Goal: Contribute content: Add original content to the website for others to see

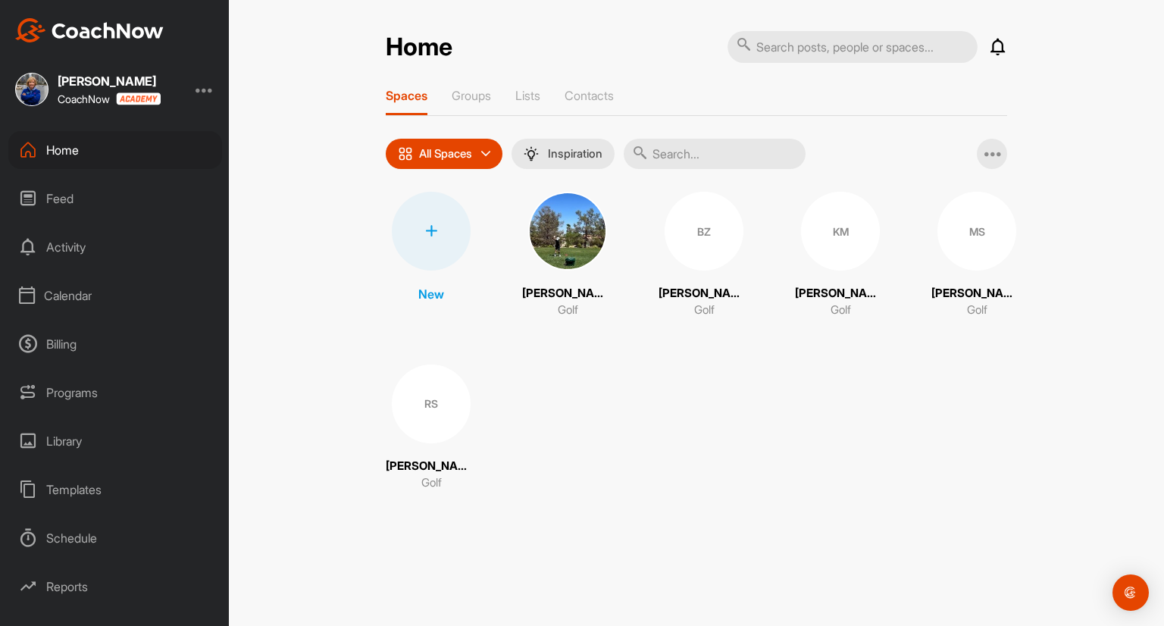
click at [63, 436] on div "Library" at bounding box center [115, 441] width 214 height 38
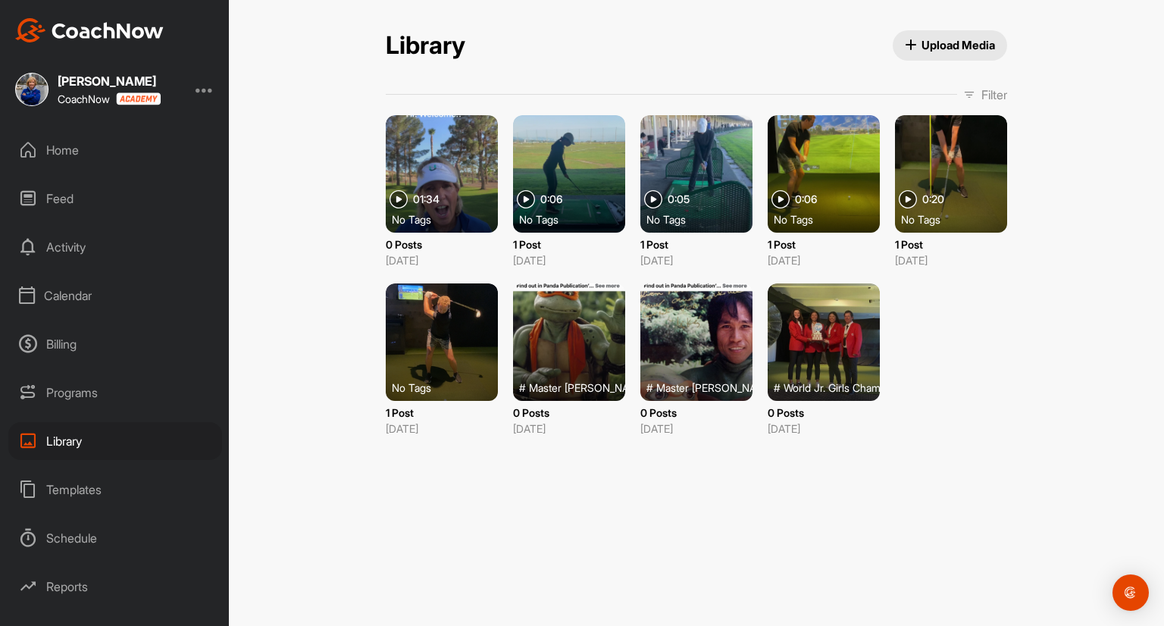
scroll to position [28, 0]
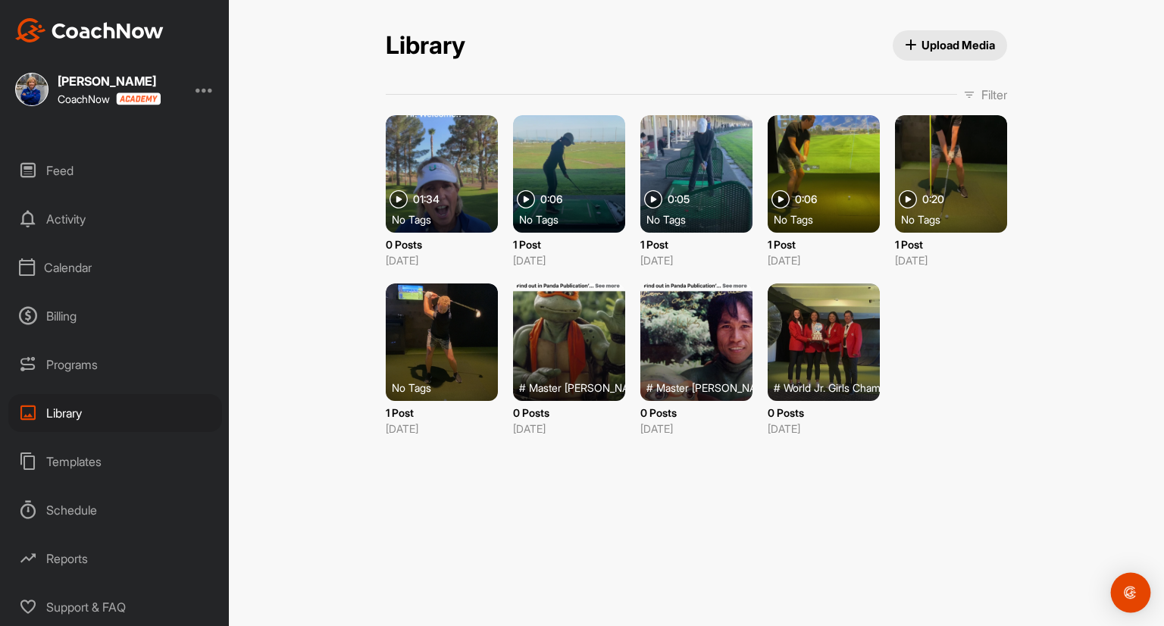
click at [1134, 590] on img "Open Intercom Messenger" at bounding box center [1131, 593] width 20 height 20
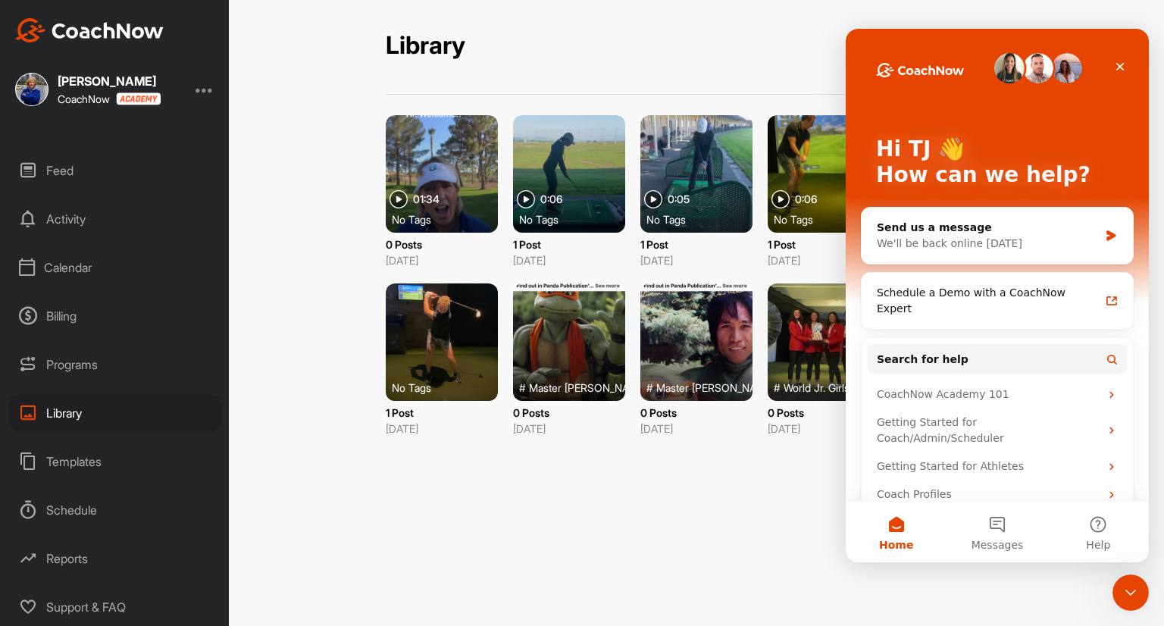
scroll to position [0, 0]
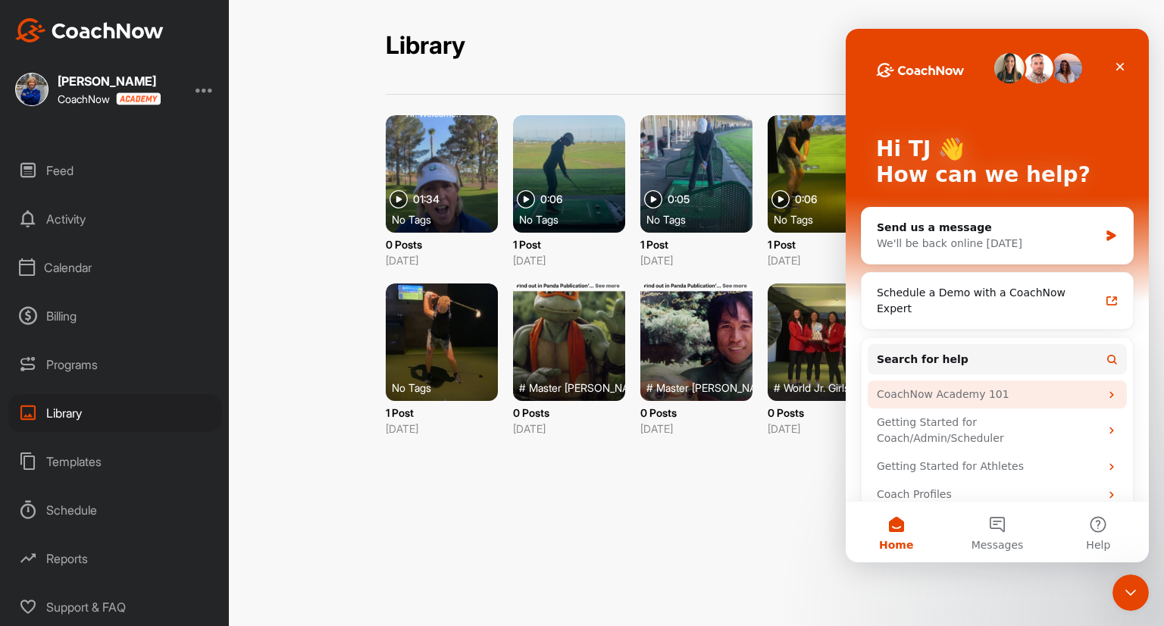
click at [954, 386] on div "CoachNow Academy 101" at bounding box center [988, 394] width 223 height 16
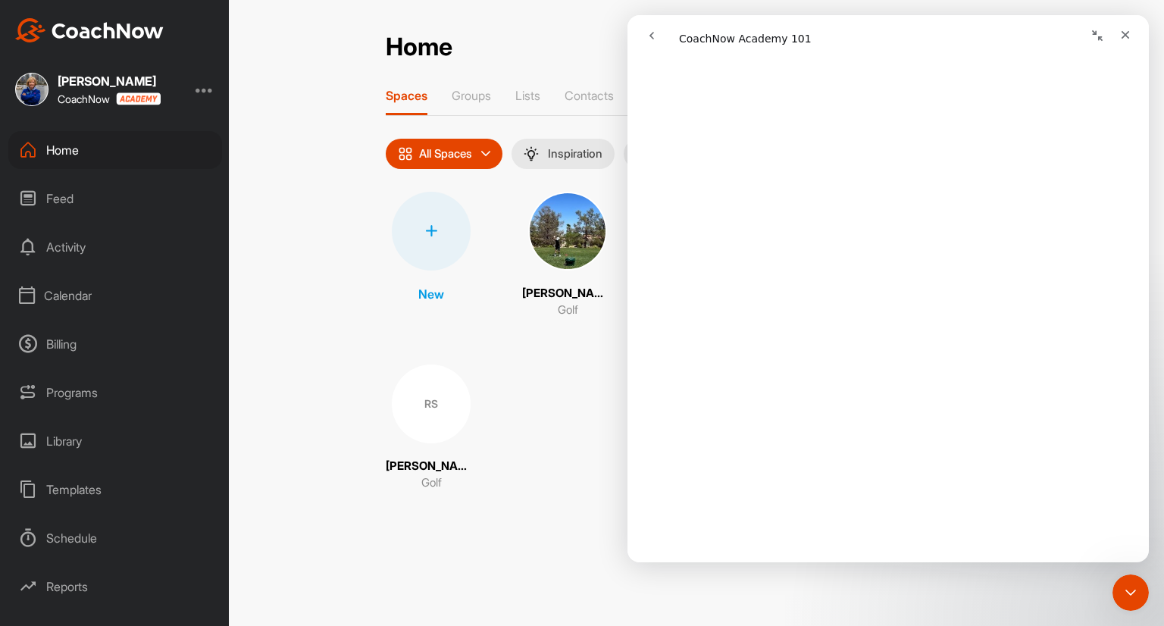
scroll to position [6121, 0]
click at [71, 488] on div "Templates" at bounding box center [115, 490] width 214 height 38
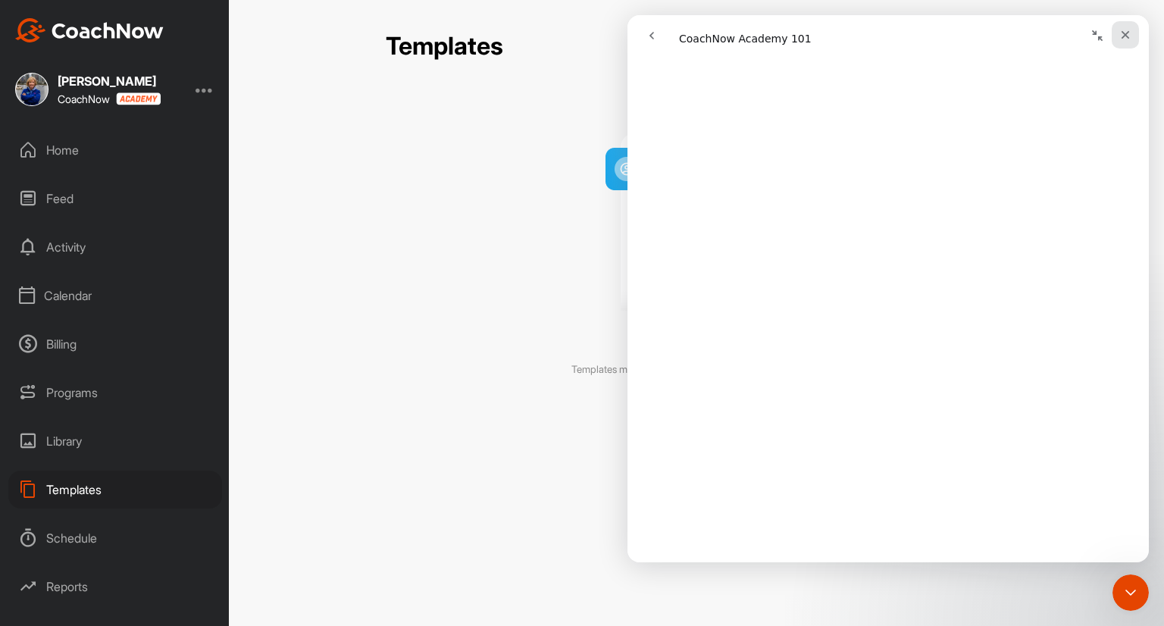
click at [1126, 34] on icon "Close" at bounding box center [1125, 35] width 8 height 8
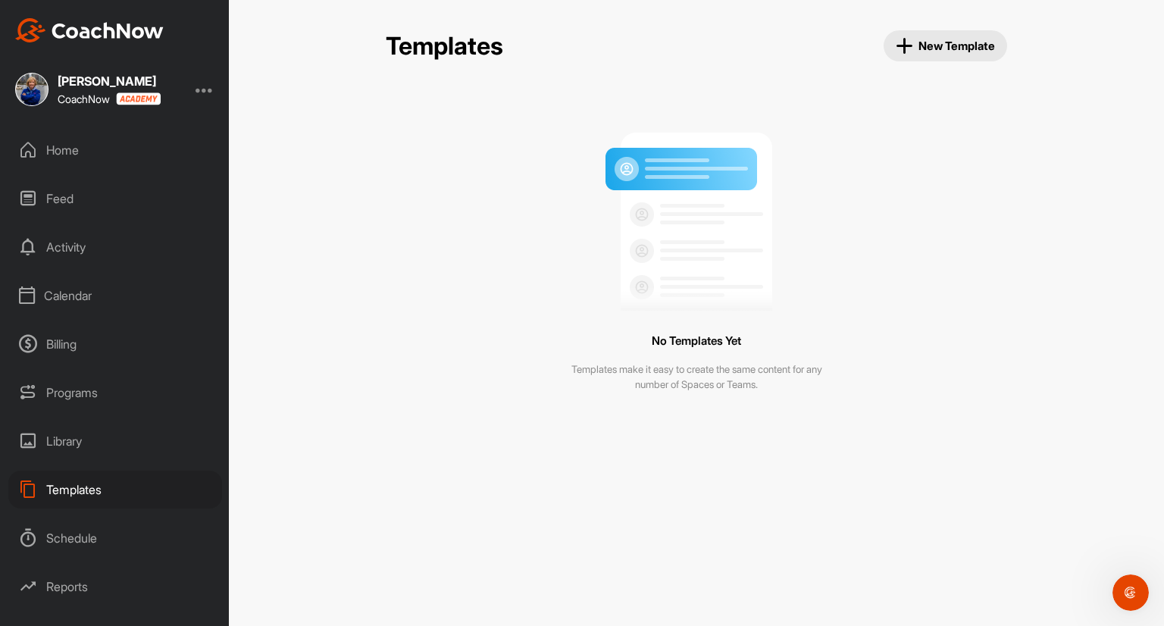
click at [921, 43] on span "New Template" at bounding box center [946, 45] width 100 height 17
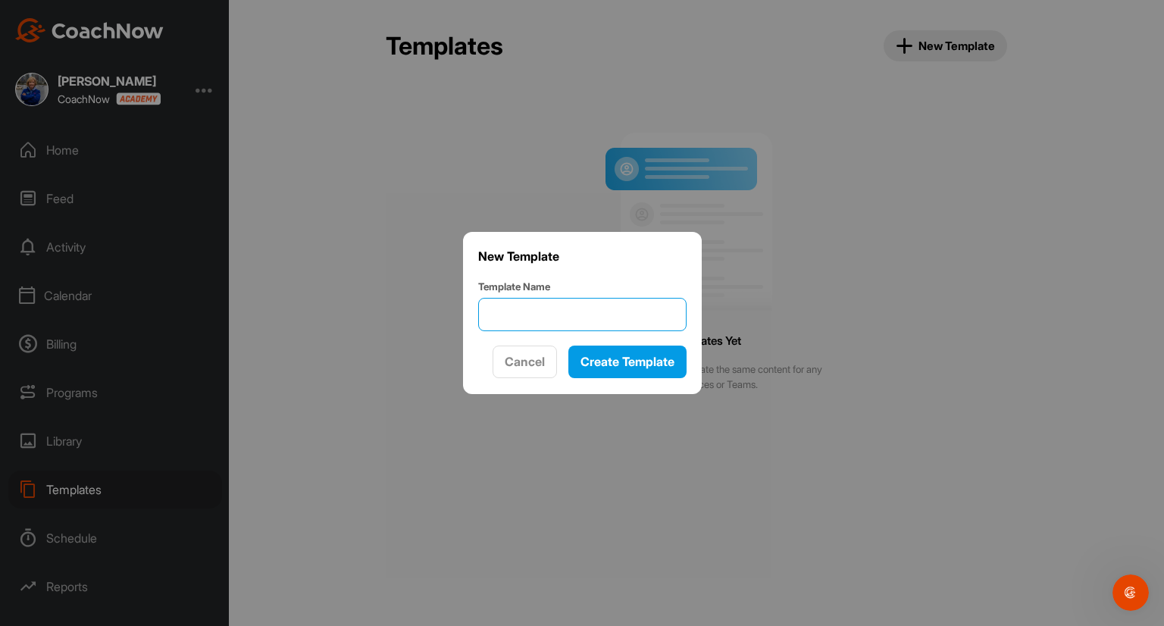
click at [503, 313] on input "Template Name" at bounding box center [582, 314] width 208 height 33
type input "O"
type input "Welcome Video"
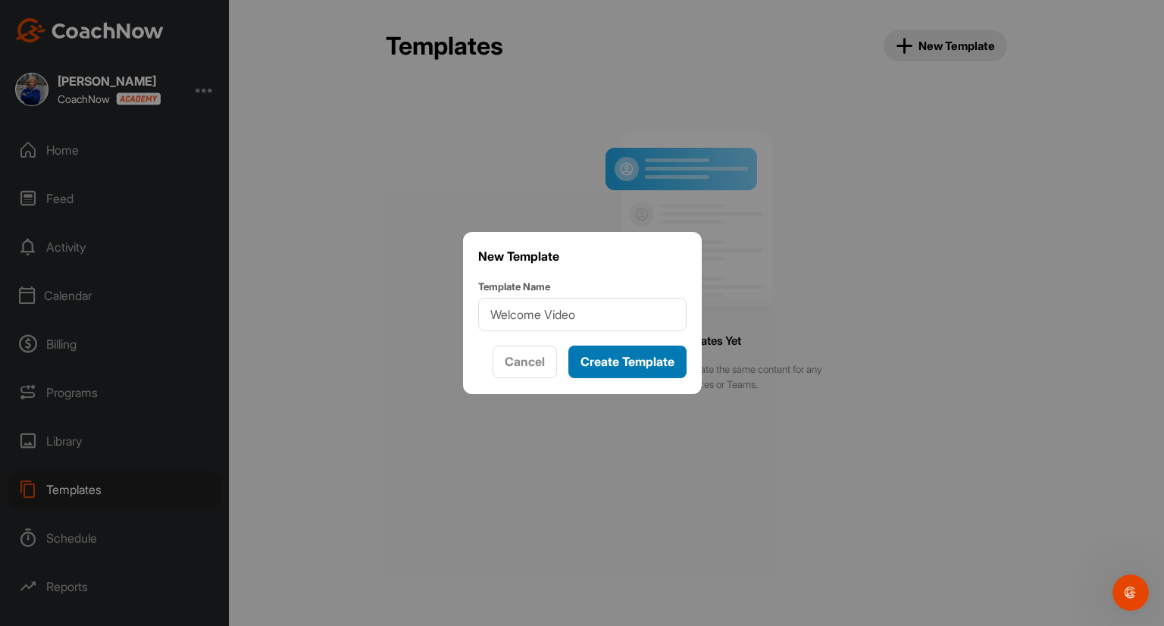
click at [619, 358] on span "Create Template" at bounding box center [627, 361] width 94 height 15
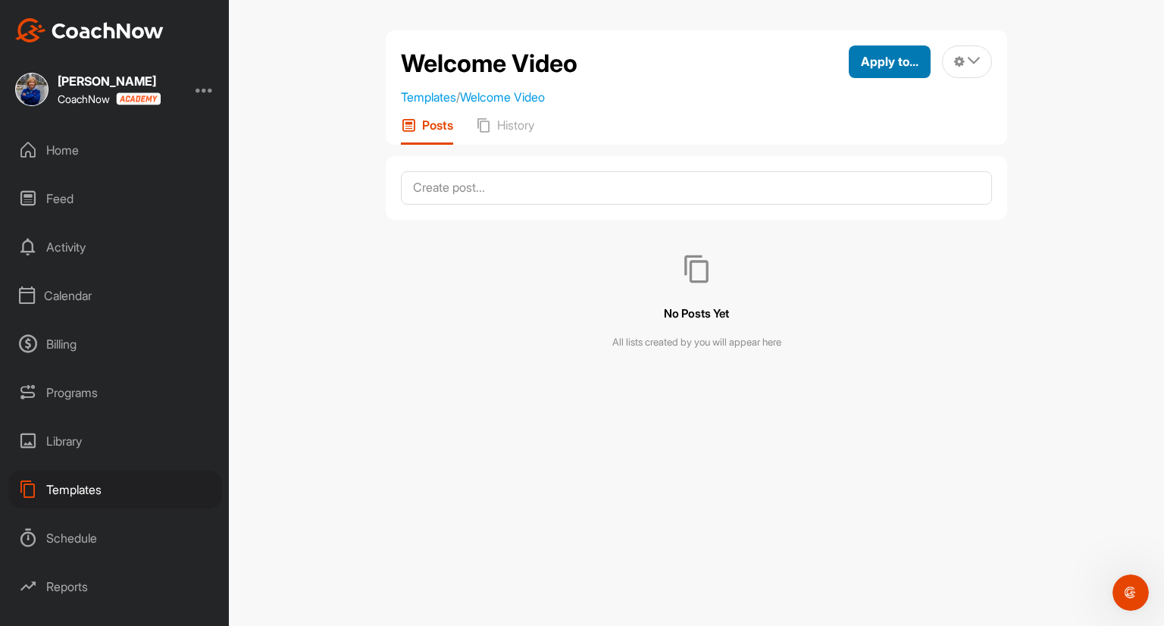
click at [898, 63] on span "Apply to..." at bounding box center [890, 61] width 58 height 15
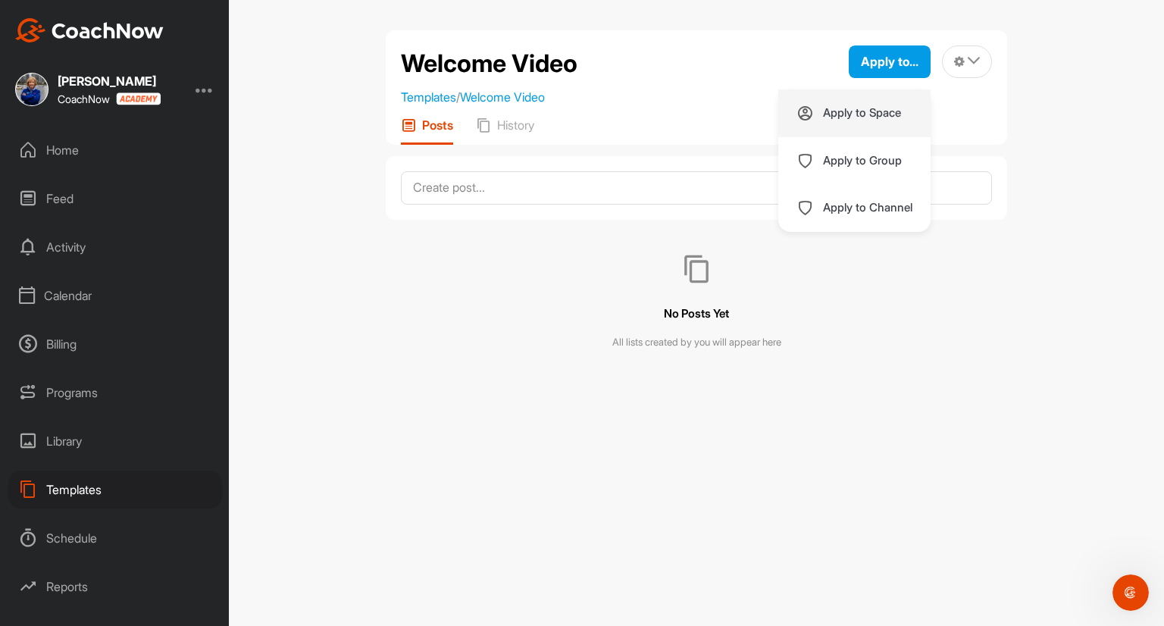
click at [861, 111] on p "Apply to Space" at bounding box center [862, 113] width 78 height 12
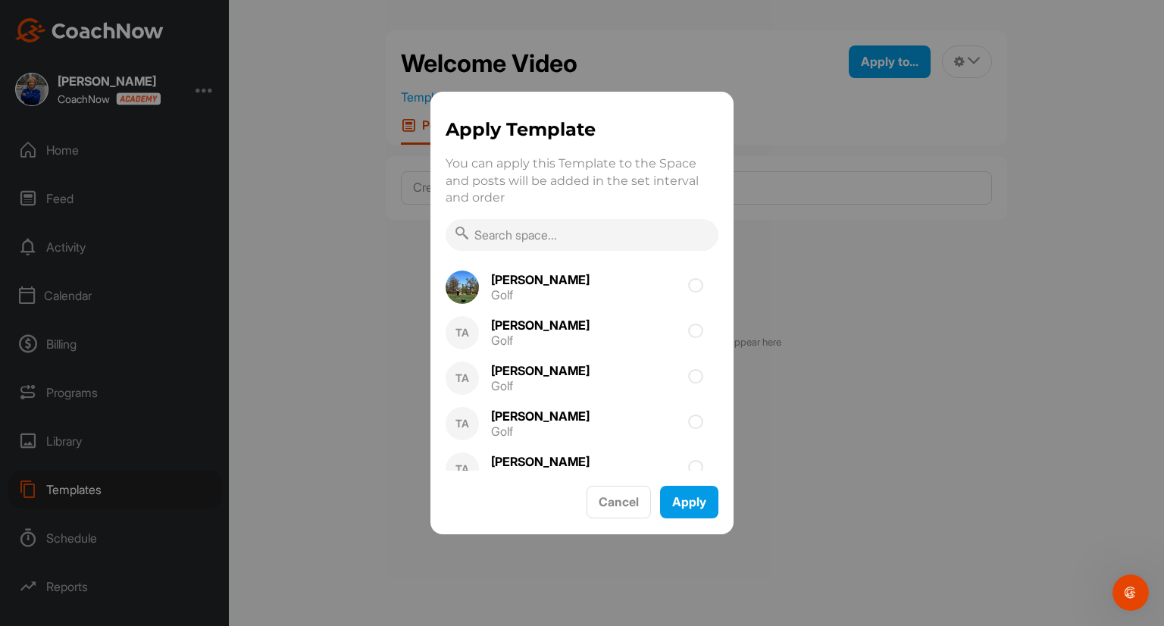
click at [1034, 121] on div at bounding box center [582, 313] width 1164 height 626
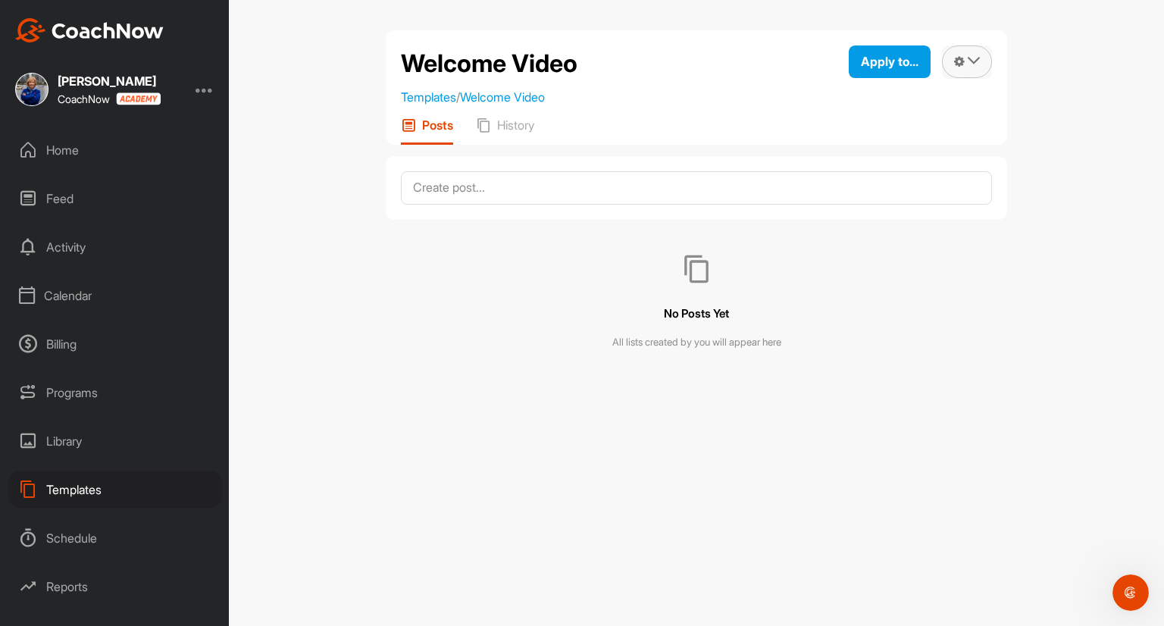
click at [970, 61] on icon at bounding box center [974, 61] width 12 height 12
click at [683, 116] on div "Welcome Video Templates / Welcome Video Apply to... Apply to Space Apply to Gro…" at bounding box center [696, 87] width 621 height 114
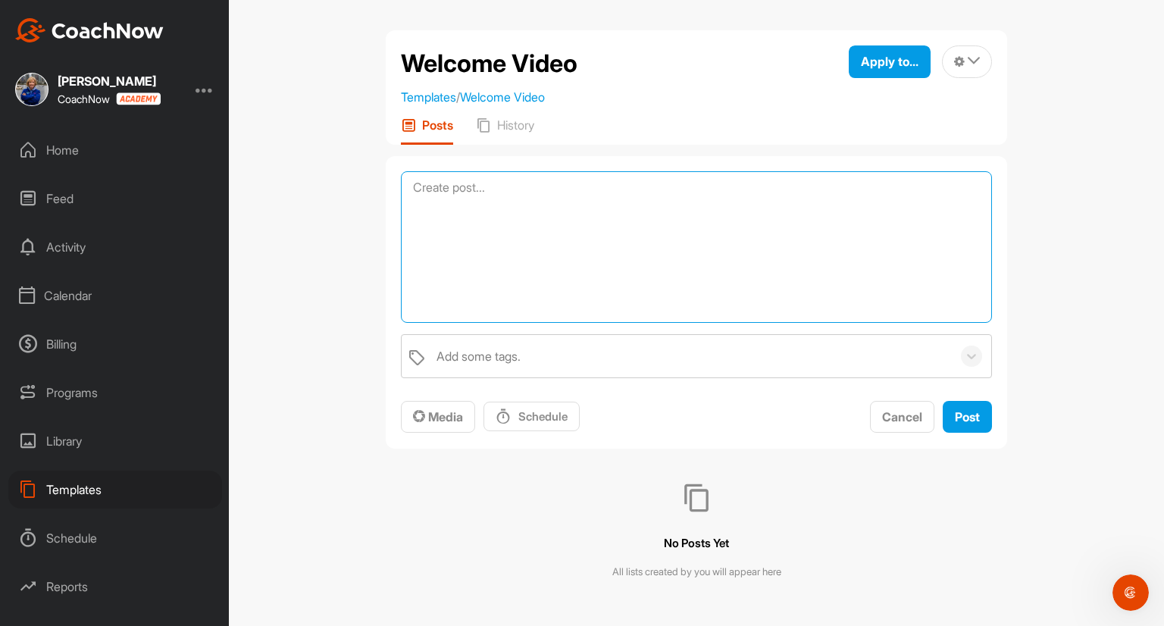
click at [464, 189] on textarea at bounding box center [696, 247] width 591 height 152
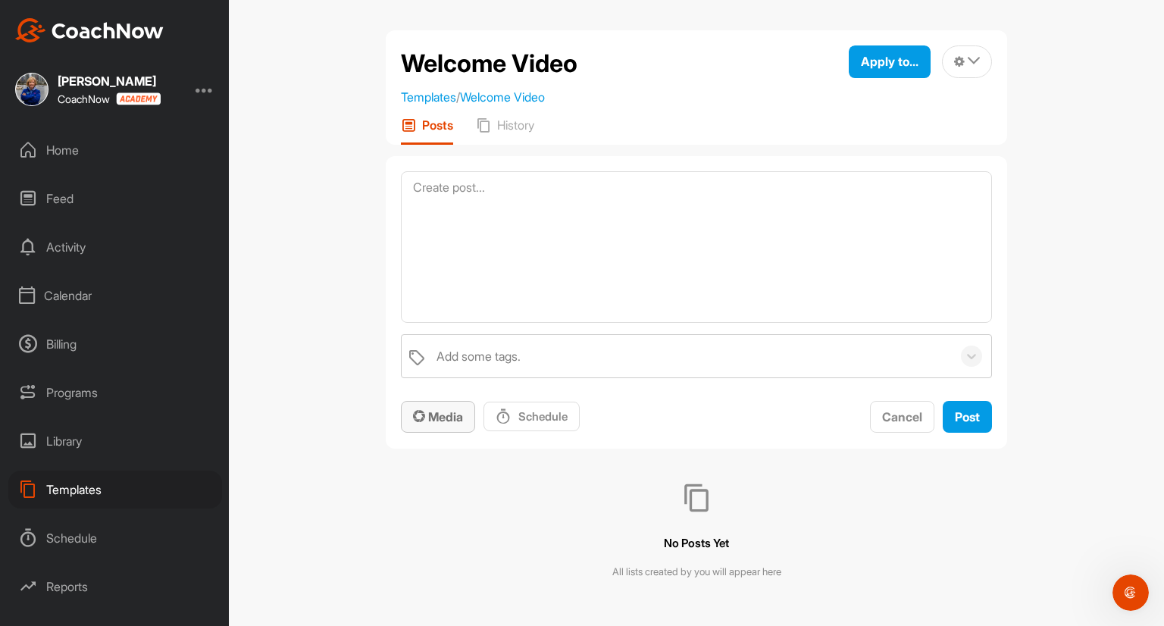
click at [424, 413] on span "Media" at bounding box center [438, 416] width 50 height 15
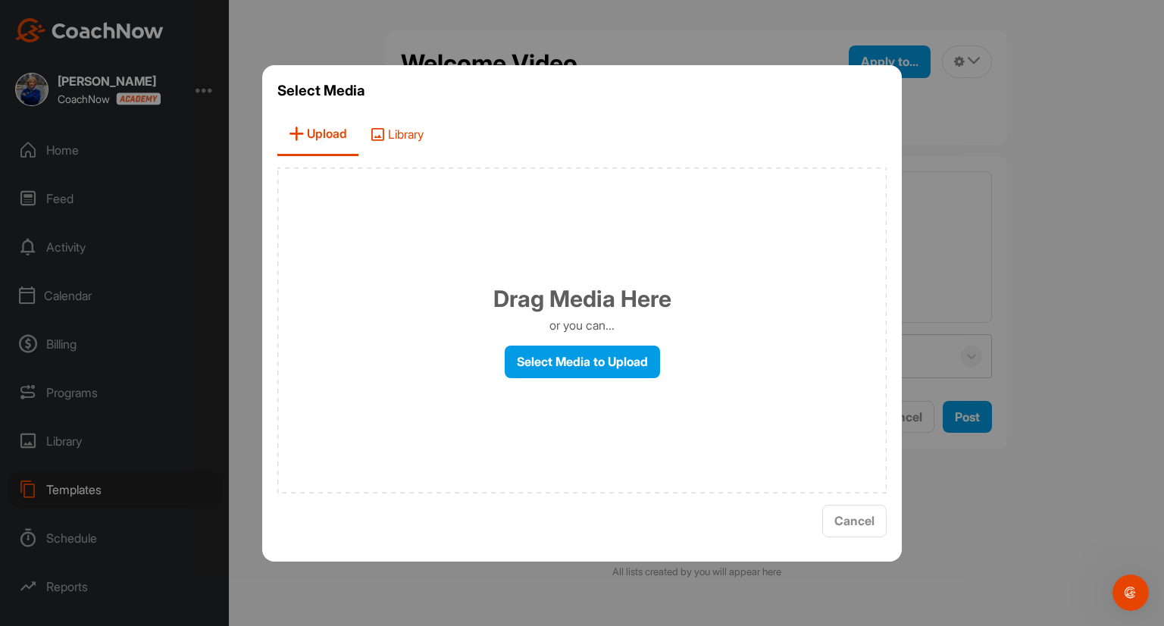
click at [407, 128] on span "Library" at bounding box center [396, 134] width 77 height 43
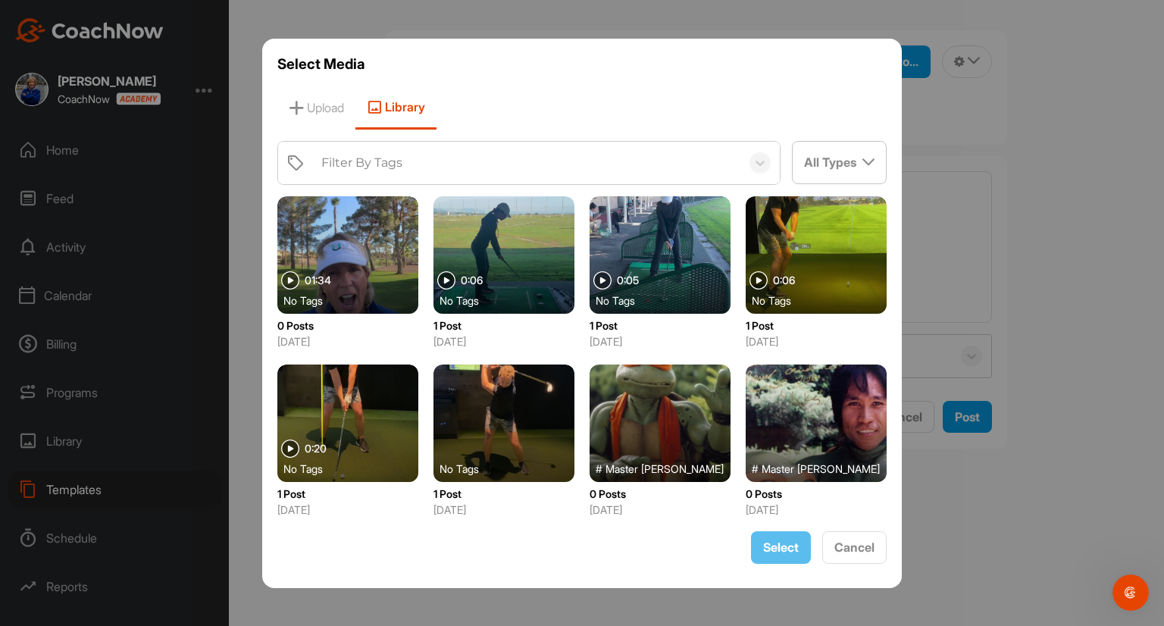
click at [311, 264] on div at bounding box center [347, 254] width 141 height 117
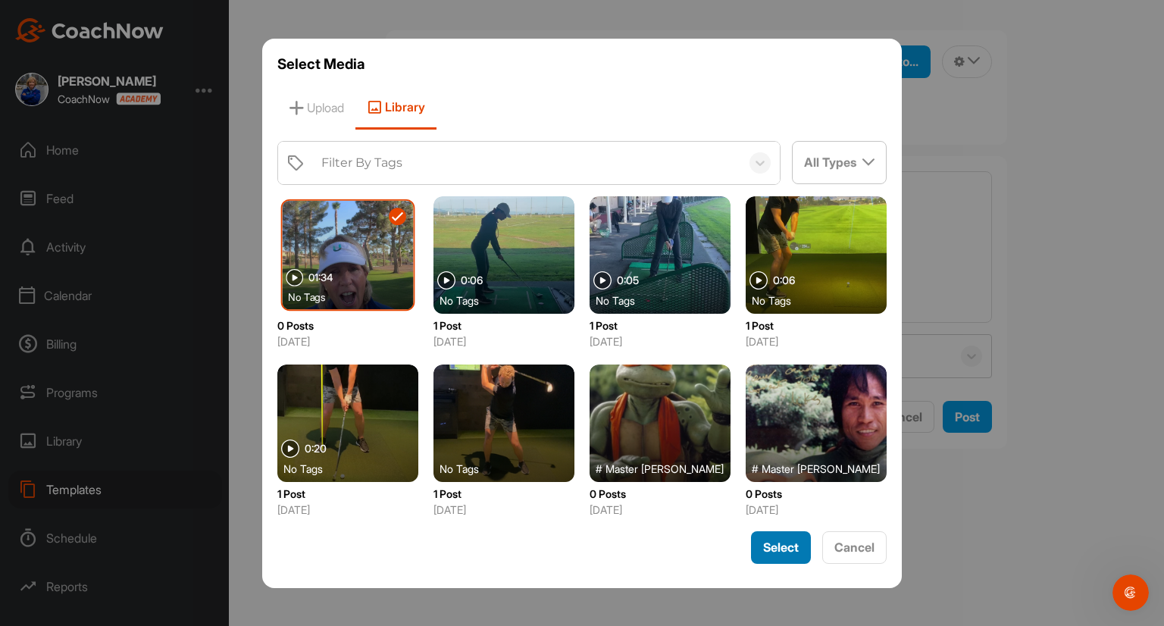
click at [770, 549] on span "Select" at bounding box center [781, 546] width 36 height 15
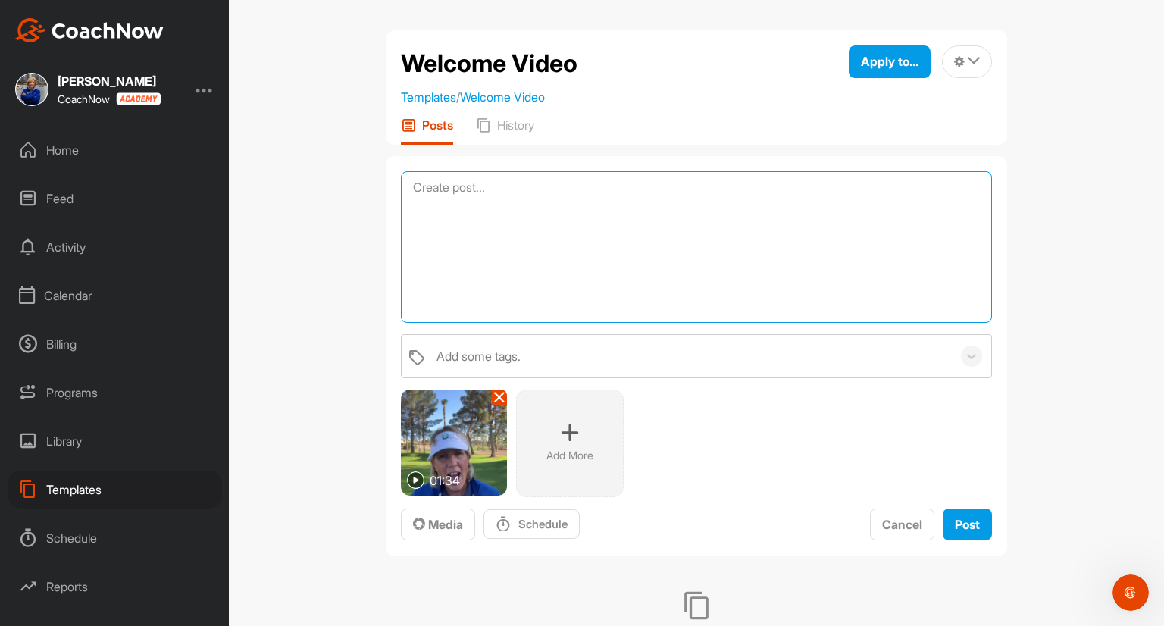
click at [437, 189] on textarea at bounding box center [696, 247] width 591 height 152
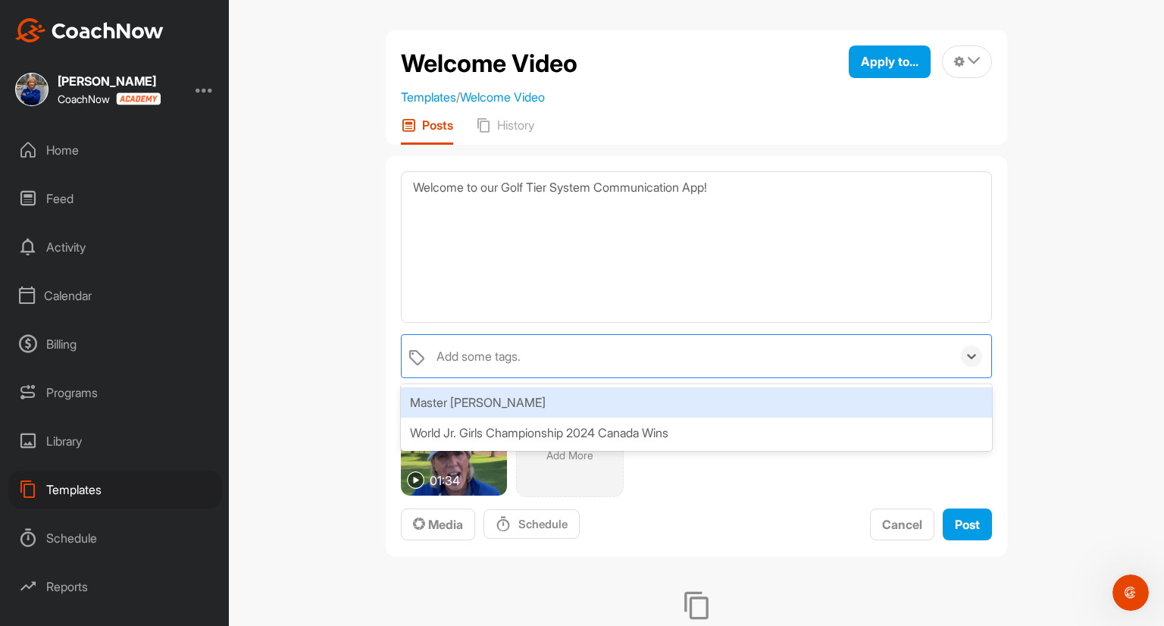
click at [469, 355] on div "Add some tags." at bounding box center [478, 356] width 84 height 18
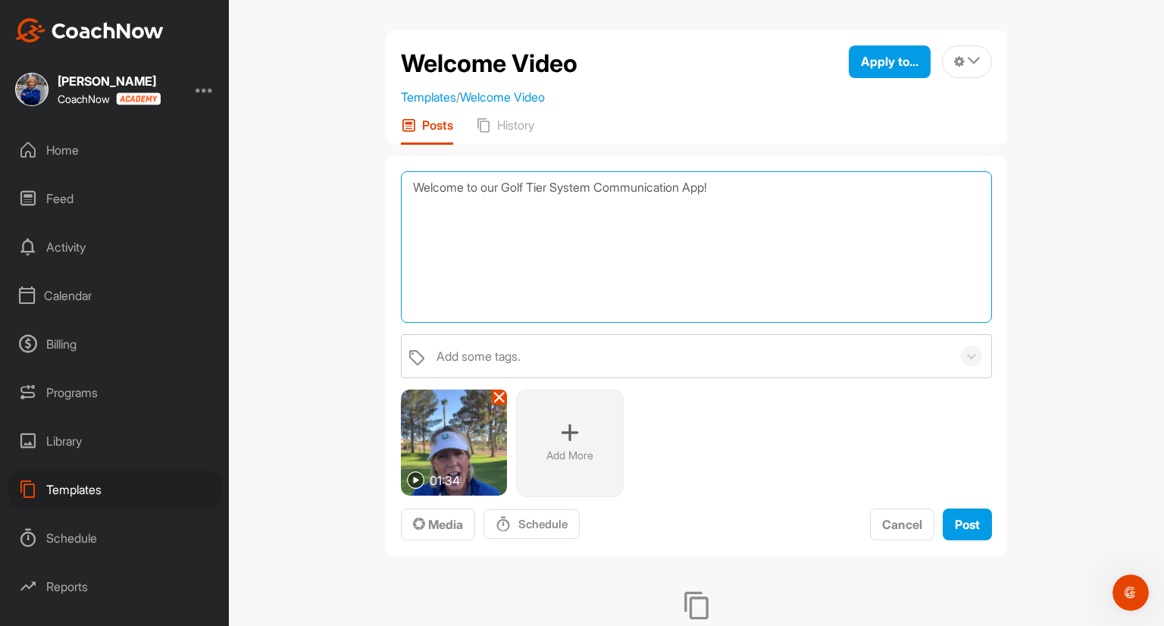
click at [539, 299] on textarea "Welcome to our Golf Tier System Communication App!" at bounding box center [696, 247] width 591 height 152
click at [735, 188] on textarea "Welcome to our Golf Tier System Communication App!" at bounding box center [696, 247] width 591 height 152
type textarea "Welcome to our Golf Tier System Communication App! We are excited to get starte…"
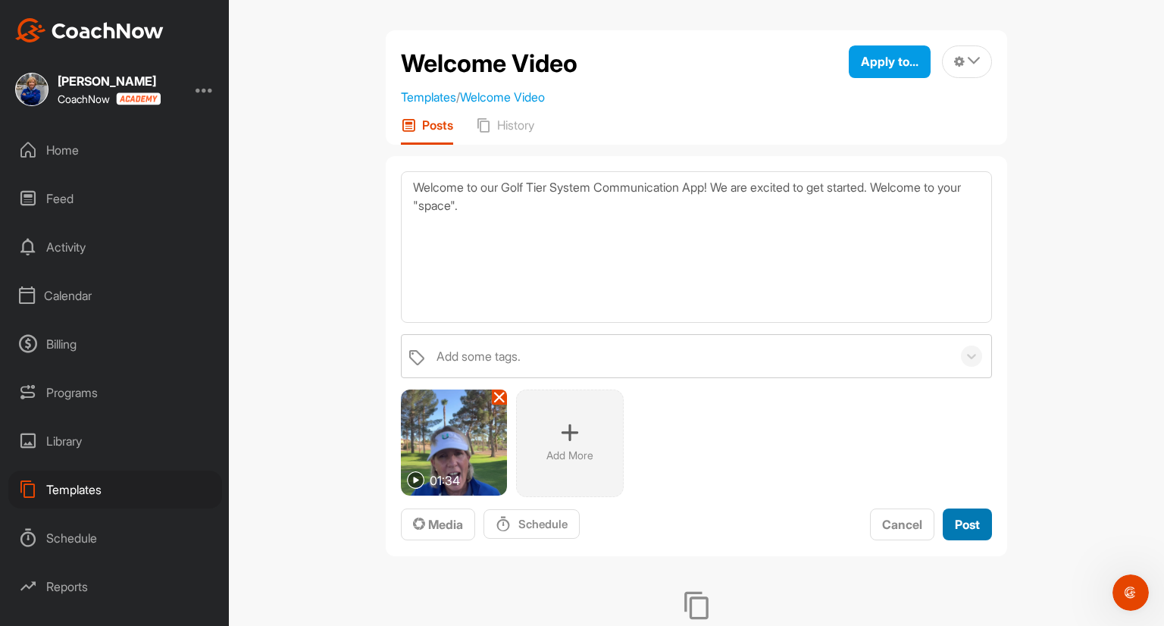
click at [962, 525] on span "Post" at bounding box center [967, 524] width 25 height 15
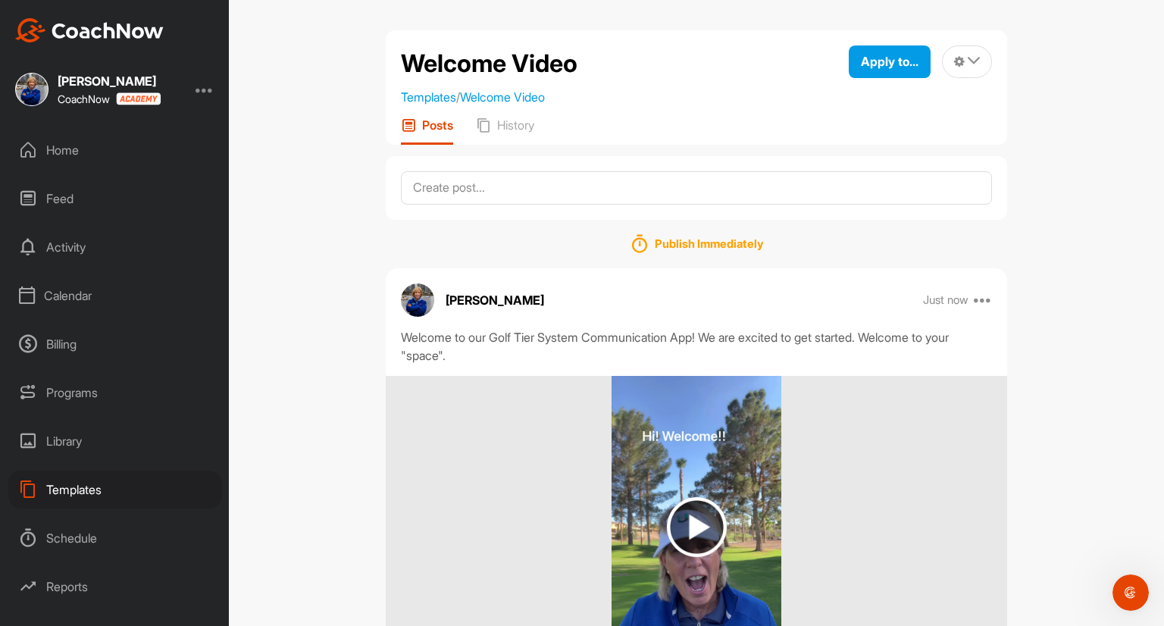
click at [55, 145] on div "Home" at bounding box center [115, 150] width 214 height 38
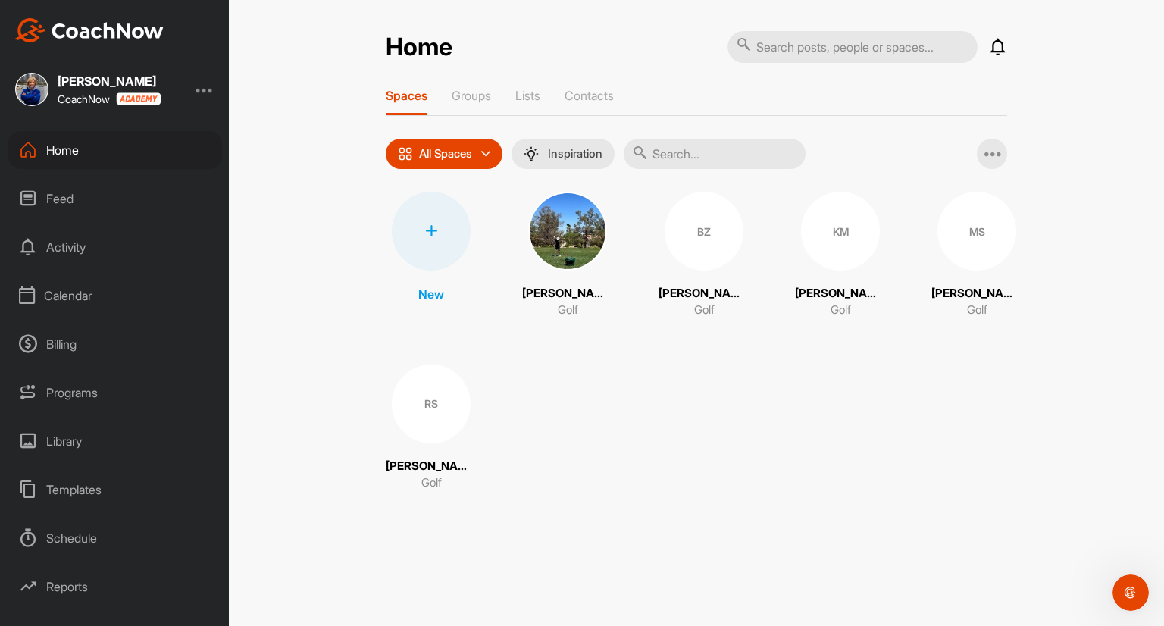
click at [430, 226] on icon at bounding box center [431, 231] width 12 height 12
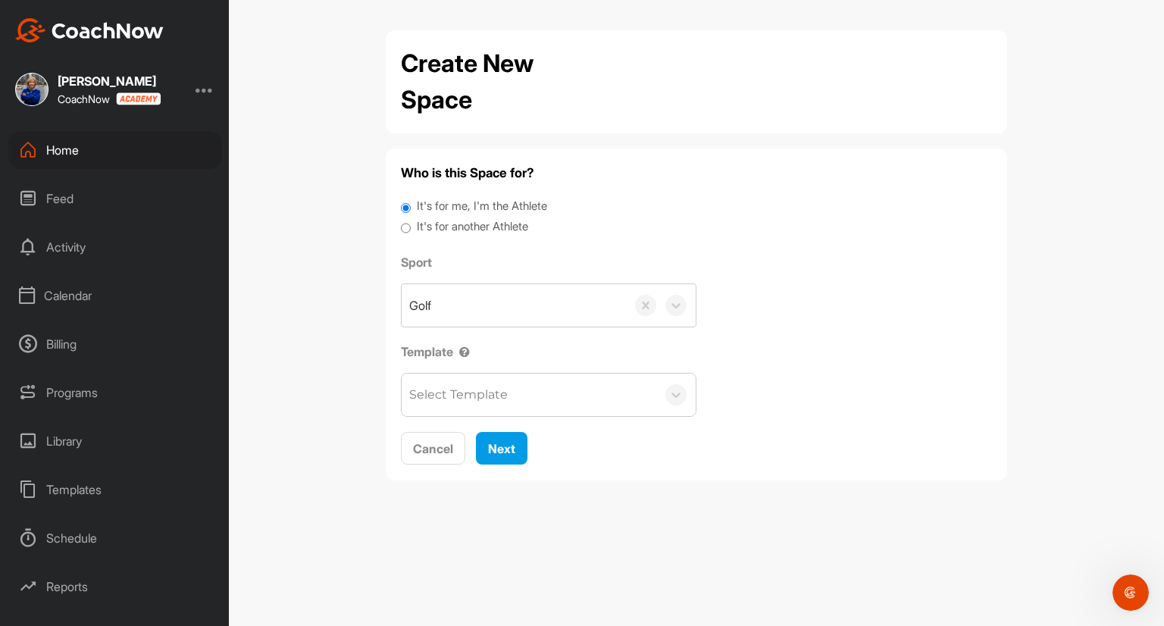
click at [403, 224] on input "It's for another Athlete" at bounding box center [406, 228] width 10 height 20
radio input "true"
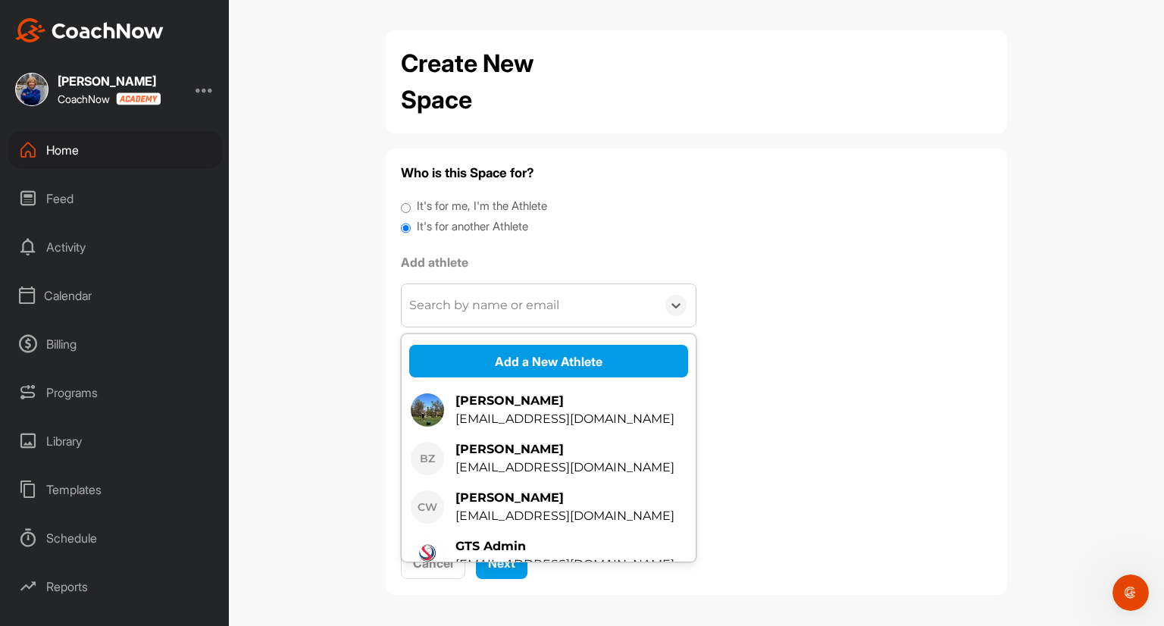
click at [439, 301] on div "Search by name or email" at bounding box center [484, 305] width 150 height 18
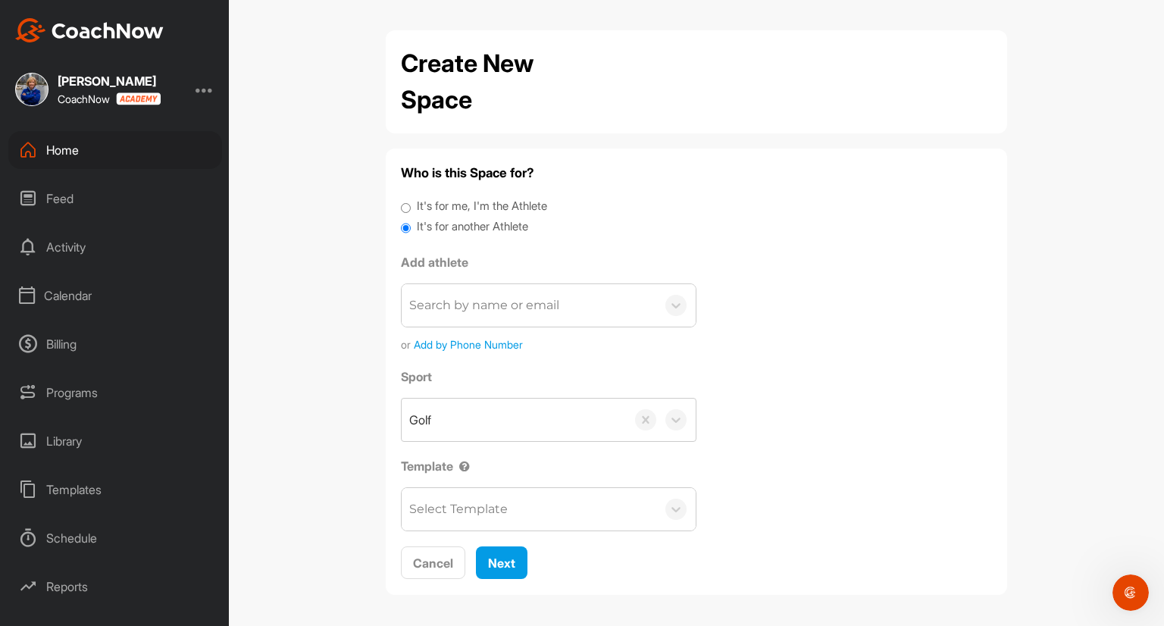
click at [402, 282] on div "Add athlete Search by name or email or Add by Phone Number" at bounding box center [549, 302] width 296 height 99
click at [316, 399] on div "Create New Space Who is this Space for? It's for me, I'm the Athlete It's for a…" at bounding box center [696, 313] width 935 height 626
click at [317, 405] on div "Create New Space Who is this Space for? It's for me, I'm the Athlete It's for a…" at bounding box center [696, 313] width 935 height 626
click at [1032, 367] on div "Create New Space Who is this Space for? It's for me, I'm the Athlete It's for a…" at bounding box center [696, 313] width 935 height 626
click at [958, 559] on div "Cancel Next" at bounding box center [696, 562] width 591 height 33
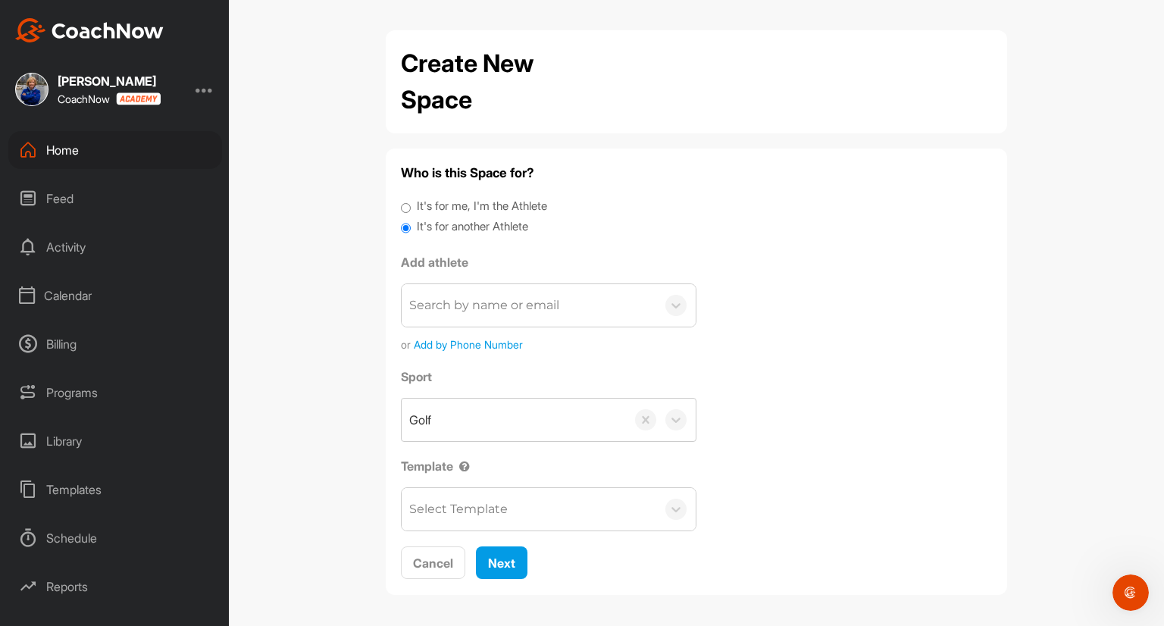
scroll to position [3, 0]
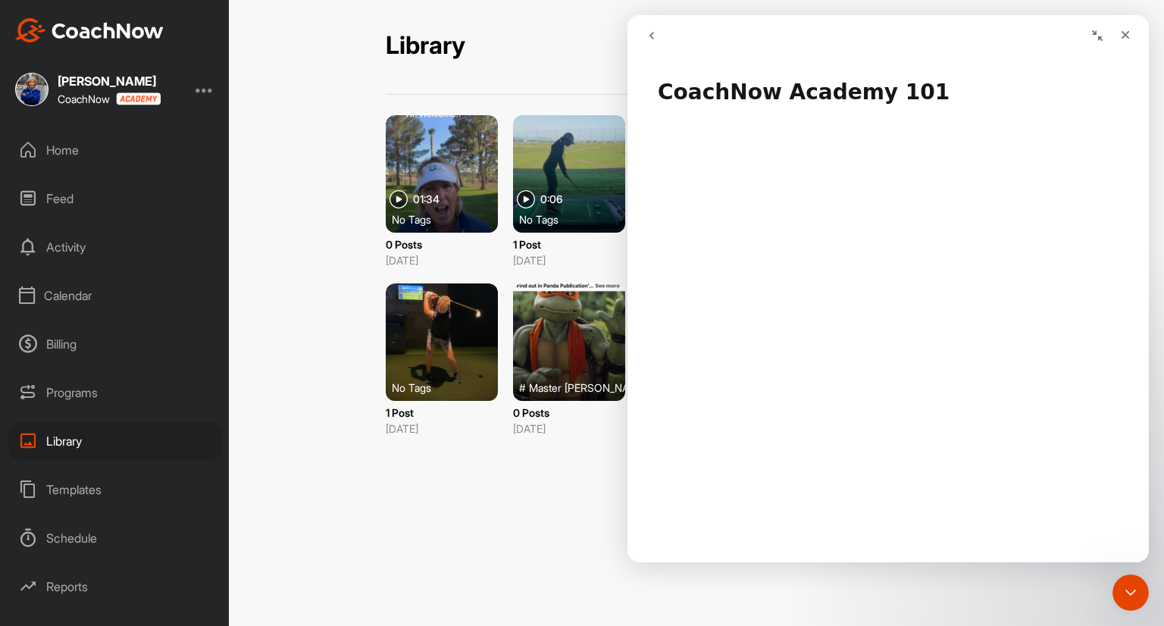
scroll to position [28, 0]
